Goal: Book appointment/travel/reservation

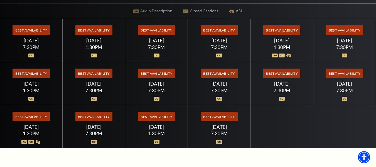
scroll to position [149, 0]
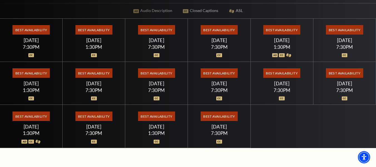
click at [157, 129] on div "Best Availability [DATE] 1:30PM" at bounding box center [156, 126] width 63 height 43
click at [155, 122] on div "Best Availability Sunday July 26 1:30PM" at bounding box center [156, 126] width 63 height 43
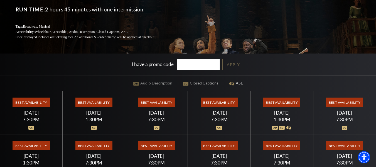
scroll to position [77, 0]
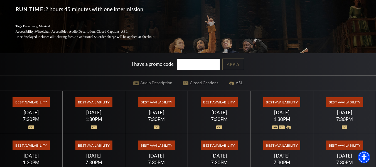
click at [225, 103] on span "Best Availability" at bounding box center [219, 101] width 37 height 9
click at [217, 122] on div at bounding box center [218, 124] width 49 height 6
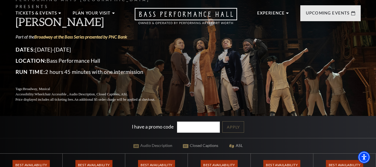
scroll to position [0, 0]
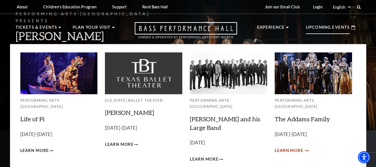
click at [295, 147] on span "Learn More" at bounding box center [289, 150] width 29 height 7
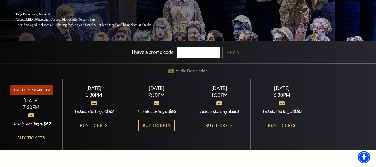
scroll to position [98, 0]
